Goal: Check status

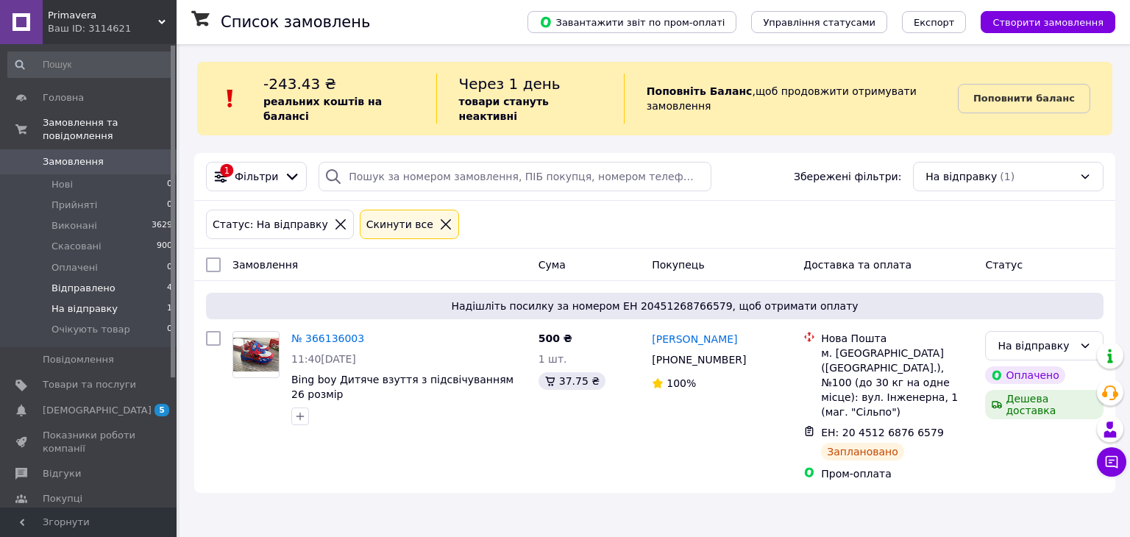
click at [79, 282] on span "Відправлено" at bounding box center [83, 288] width 64 height 13
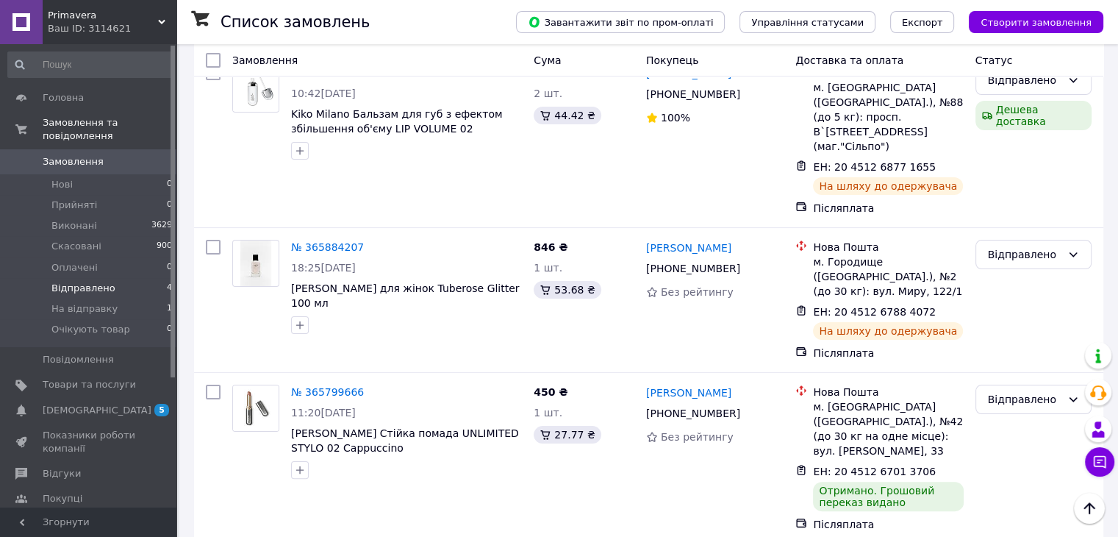
scroll to position [306, 0]
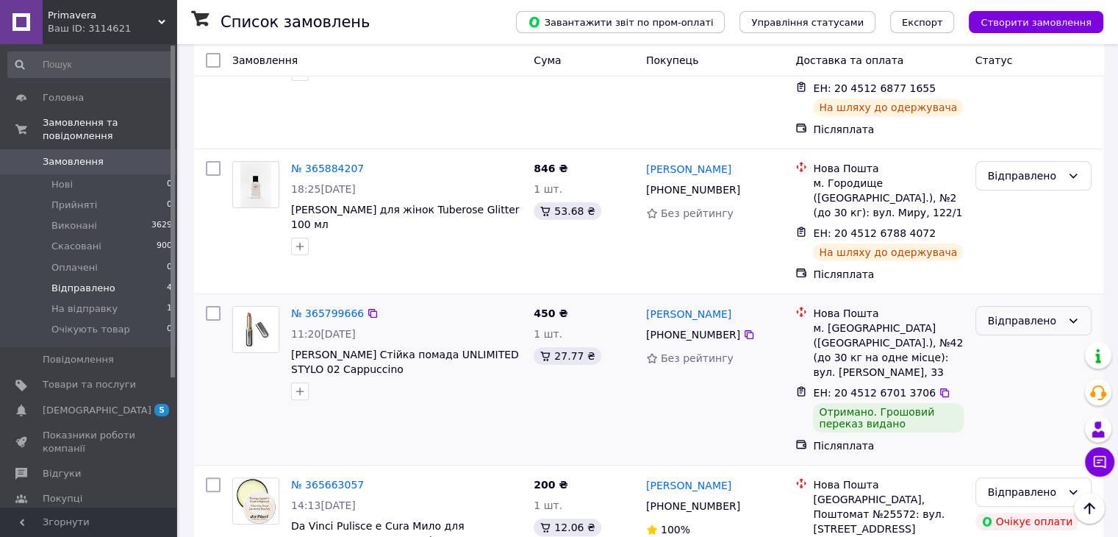
click at [1062, 306] on div "Відправлено" at bounding box center [1034, 320] width 116 height 29
click at [1022, 324] on li "Виконано" at bounding box center [1033, 320] width 115 height 26
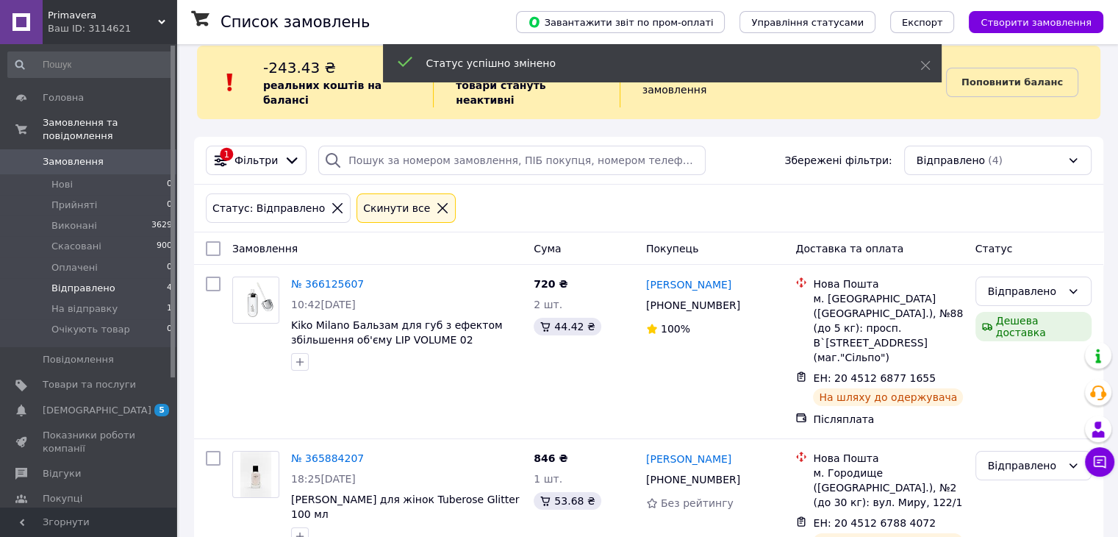
scroll to position [0, 0]
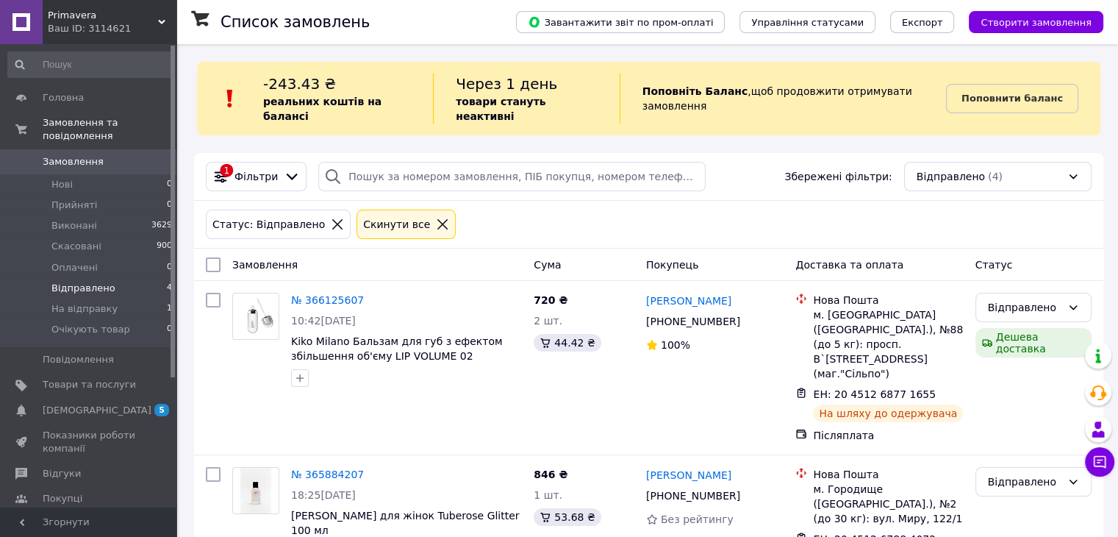
click at [160, 26] on div "Ваш ID: 3114621" at bounding box center [112, 28] width 129 height 13
